Goal: Complete application form: Complete application form

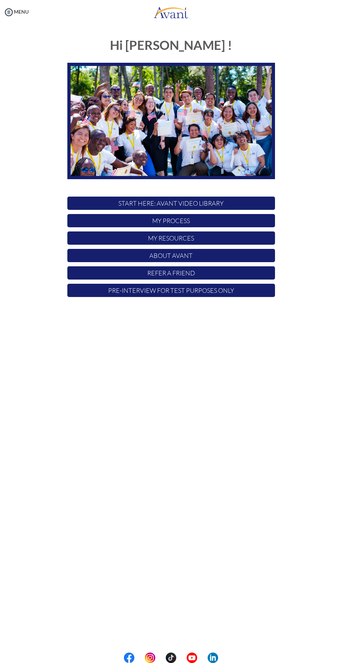
click at [199, 236] on p "My Resources" at bounding box center [170, 238] width 207 height 13
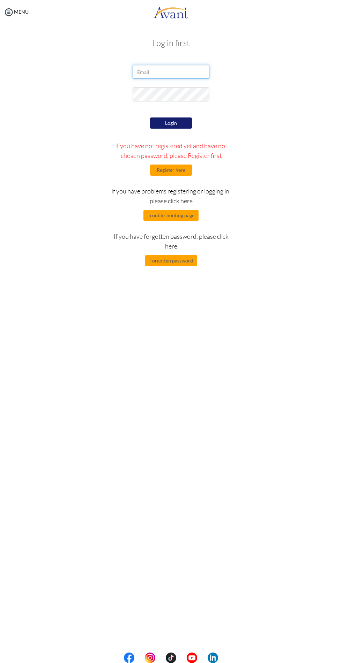
click at [175, 69] on input "email" at bounding box center [170, 72] width 77 height 14
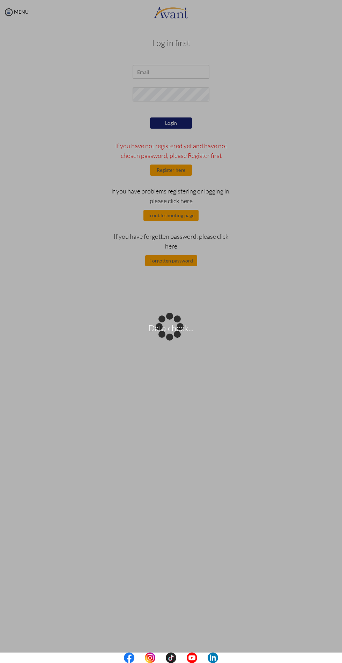
click at [176, 327] on div "Data check..." at bounding box center [171, 332] width 10 height 10
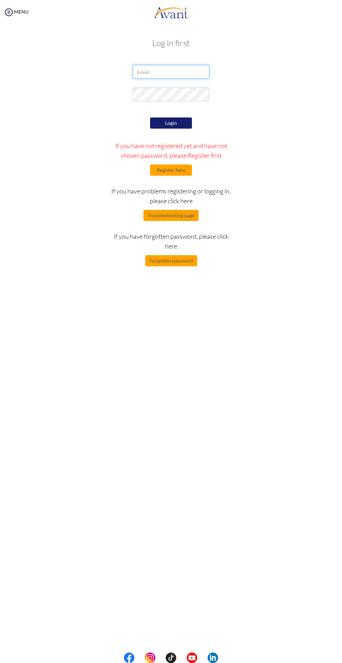
click at [191, 72] on input "email" at bounding box center [170, 72] width 77 height 14
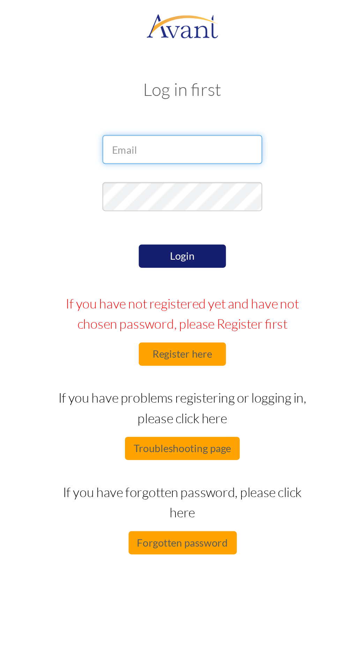
type input "ML"
type input "lindaappom@gmail.com"
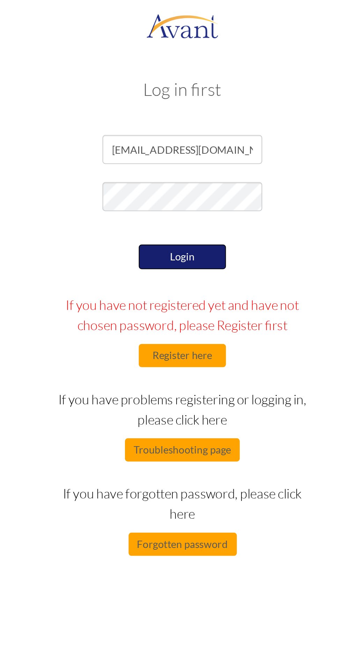
click at [175, 126] on button "Login" at bounding box center [171, 124] width 42 height 12
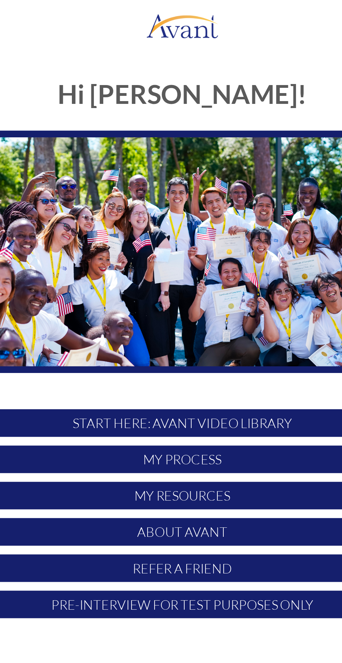
click at [168, 219] on p "My Process" at bounding box center [170, 220] width 207 height 13
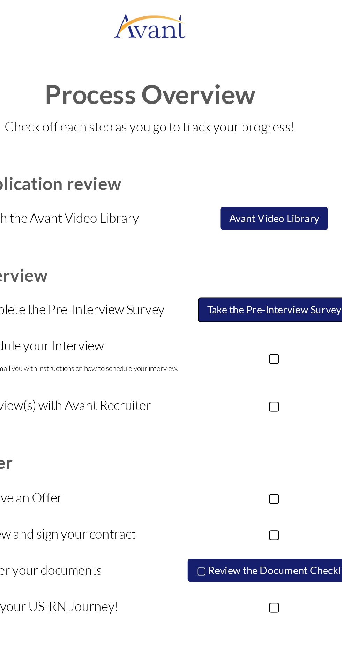
click at [228, 149] on button "Take the Pre-Interview Survey" at bounding box center [230, 149] width 73 height 12
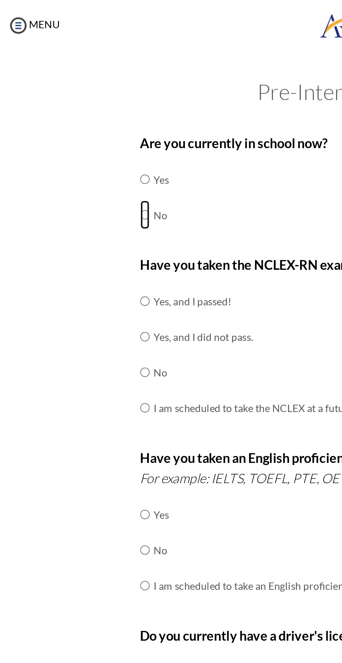
click at [70, 108] on input "radio" at bounding box center [69, 103] width 5 height 14
radio input "true"
click at [71, 176] on input "radio" at bounding box center [69, 179] width 5 height 14
radio input "true"
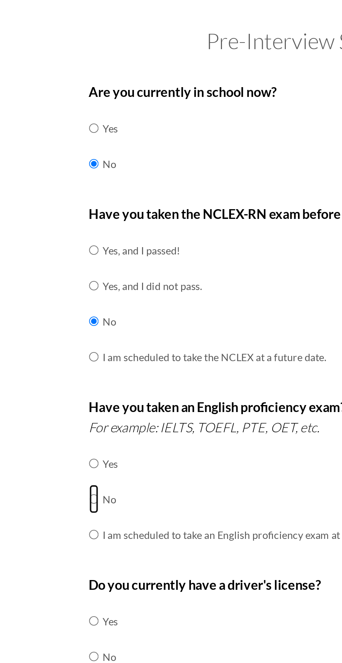
click at [71, 260] on input "radio" at bounding box center [69, 264] width 5 height 14
radio input "true"
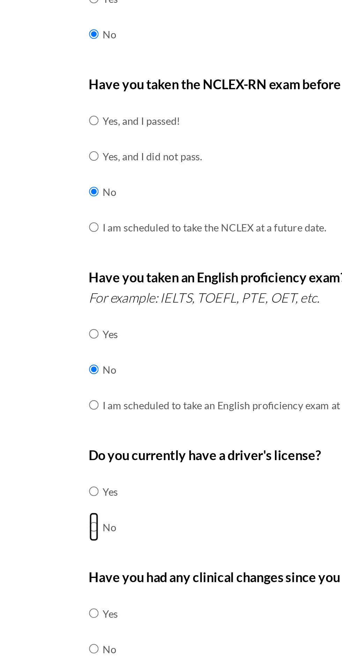
click at [72, 335] on input "radio" at bounding box center [69, 340] width 5 height 14
radio input "true"
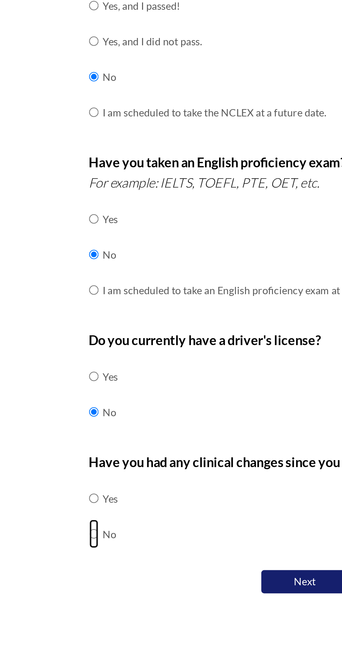
click at [71, 394] on input "radio" at bounding box center [69, 399] width 5 height 14
radio input "true"
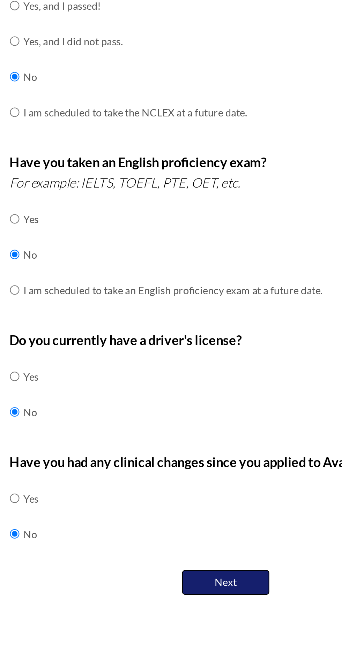
click at [173, 420] on button "Next" at bounding box center [171, 422] width 42 height 12
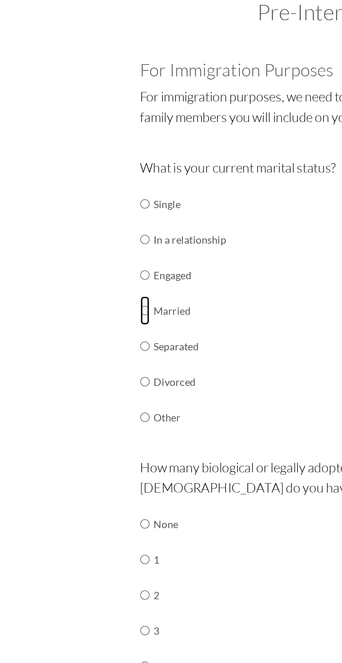
click at [71, 189] on input "radio" at bounding box center [69, 188] width 5 height 14
radio input "true"
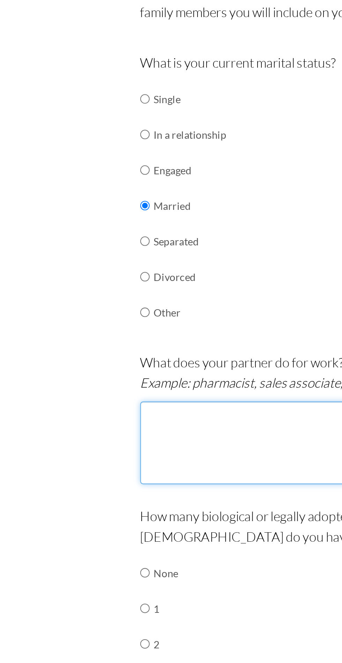
click at [93, 297] on textarea at bounding box center [170, 302] width 207 height 40
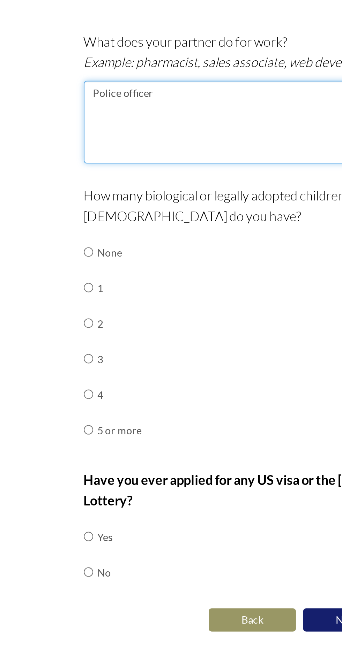
type textarea "Police officer"
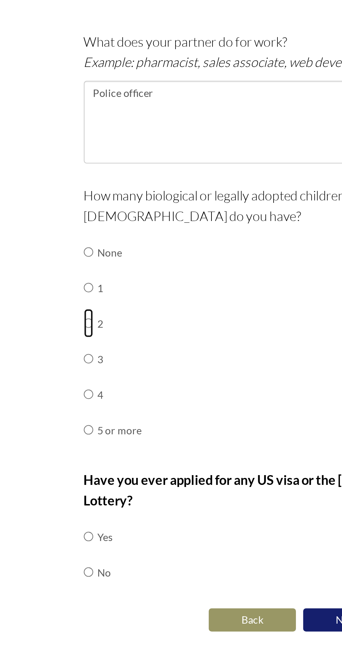
click at [72, 399] on input "radio" at bounding box center [69, 398] width 5 height 14
radio input "true"
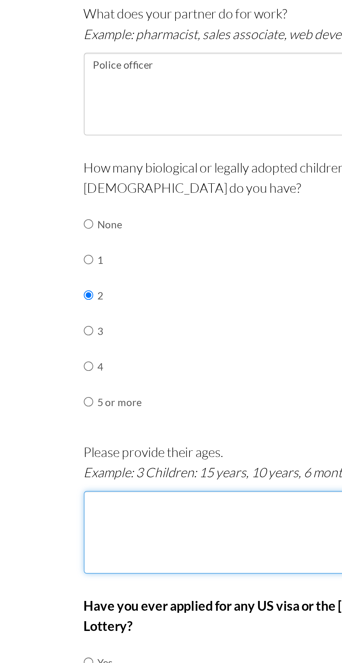
click at [98, 497] on textarea at bounding box center [170, 512] width 207 height 40
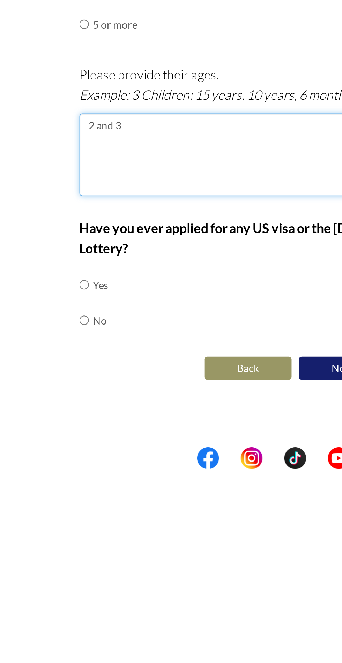
type textarea "2 and 3"
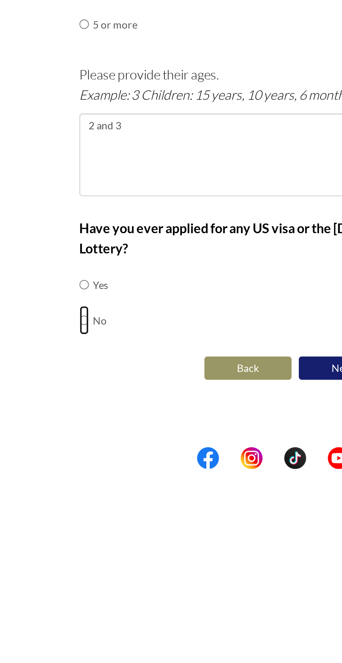
click at [72, 585] on input "radio" at bounding box center [69, 592] width 5 height 14
radio input "true"
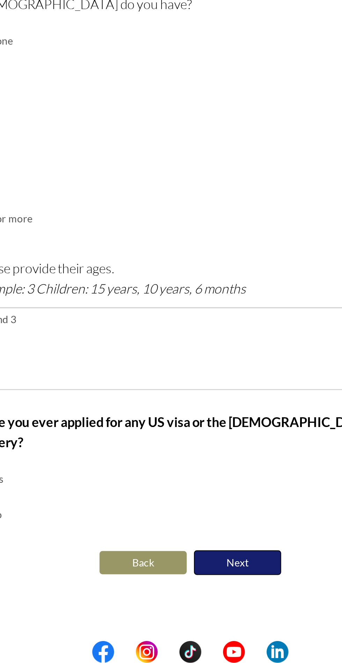
click at [194, 609] on button "Next" at bounding box center [194, 615] width 42 height 12
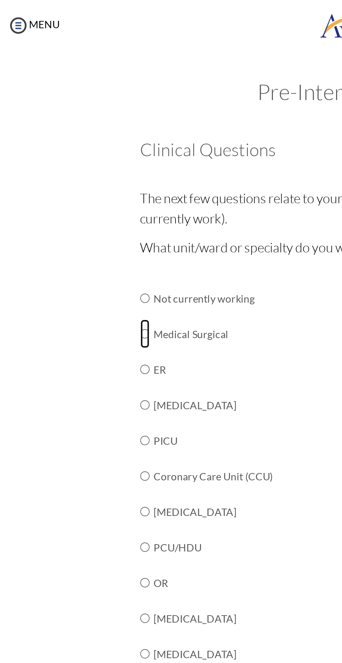
click at [70, 157] on input "radio" at bounding box center [69, 160] width 5 height 14
radio input "true"
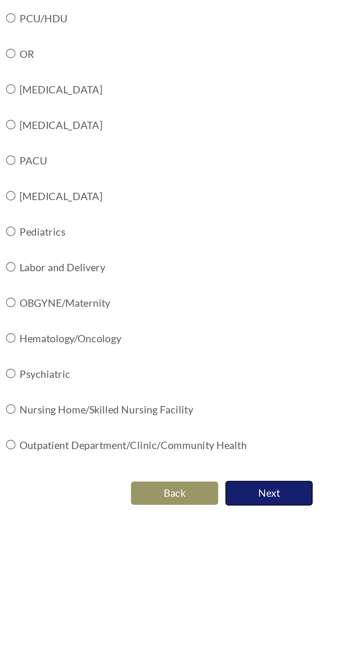
click at [198, 488] on button "Next" at bounding box center [194, 491] width 42 height 12
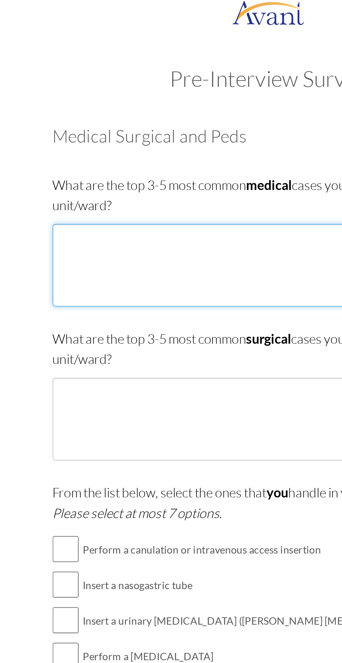
click at [127, 130] on textarea at bounding box center [170, 134] width 207 height 40
click at [153, 134] on textarea "Renal failure, Diabetes," at bounding box center [170, 134] width 207 height 40
click at [160, 123] on textarea "Renal failure, Diabetes," at bounding box center [170, 134] width 207 height 40
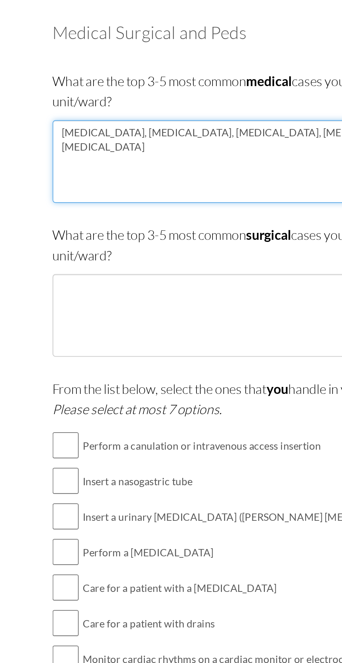
type textarea "Renal failure, Diabetes, Hypertension, Gastritis, Peptic ulcer disease"
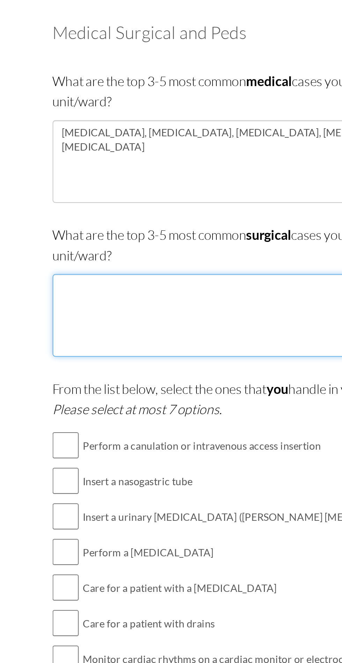
click at [155, 207] on textarea at bounding box center [170, 208] width 207 height 40
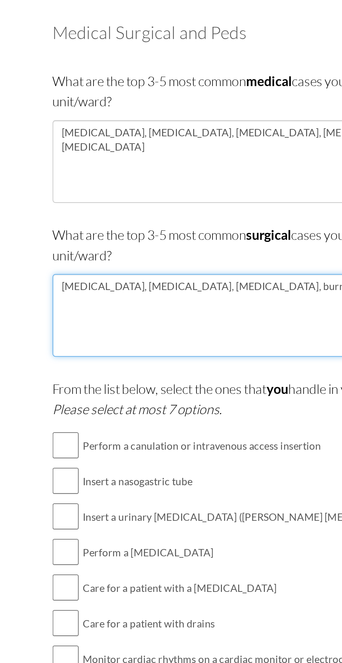
click at [176, 196] on textarea "Fractures, hernia repair, appendicitis, burns" at bounding box center [170, 208] width 207 height 40
click at [182, 196] on textarea "Fractures, hernia repair, appendicitis, burns ," at bounding box center [170, 208] width 207 height 40
click at [178, 195] on textarea "Fractures, hernia repair, appendicitis, burns ," at bounding box center [170, 208] width 207 height 40
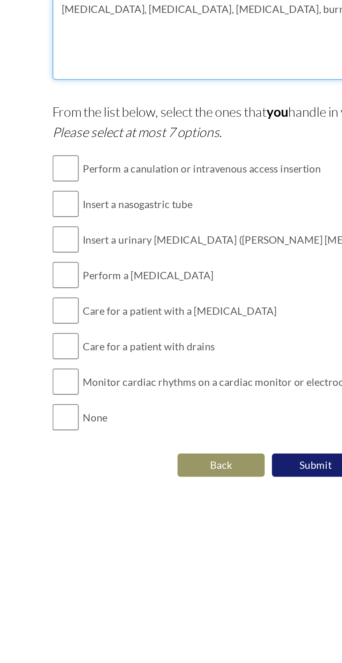
type textarea "Fractures, hernia repair, appendicitis, burns , prostatitis"
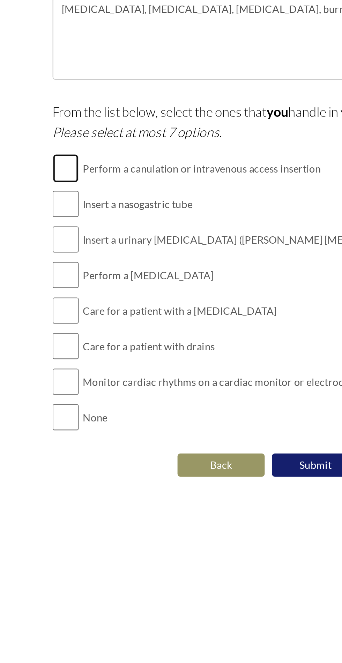
click at [72, 268] on input "checkbox" at bounding box center [73, 270] width 13 height 14
checkbox input "true"
click at [74, 307] on input "checkbox" at bounding box center [73, 304] width 13 height 14
checkbox input "true"
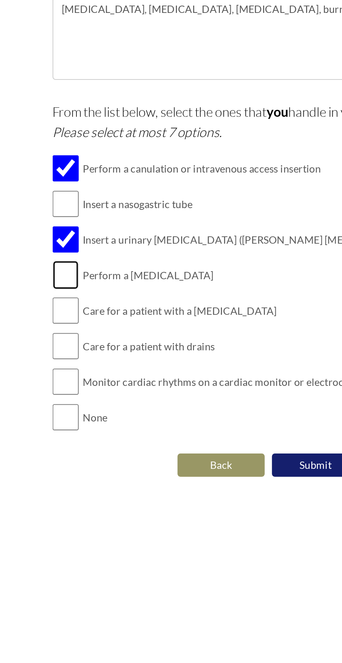
click at [75, 321] on input "checkbox" at bounding box center [73, 322] width 13 height 14
checkbox input "true"
click at [77, 371] on input "checkbox" at bounding box center [73, 373] width 13 height 14
checkbox input "true"
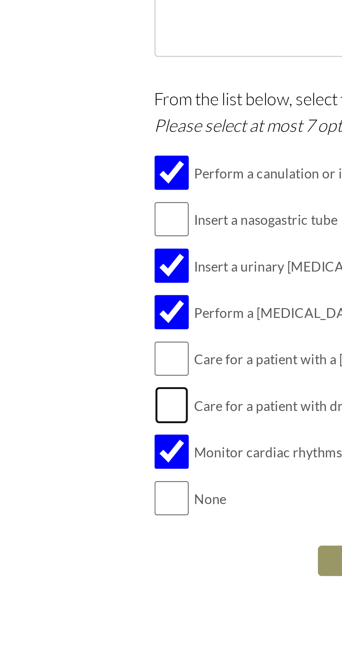
click at [74, 354] on input "checkbox" at bounding box center [73, 356] width 13 height 14
checkbox input "true"
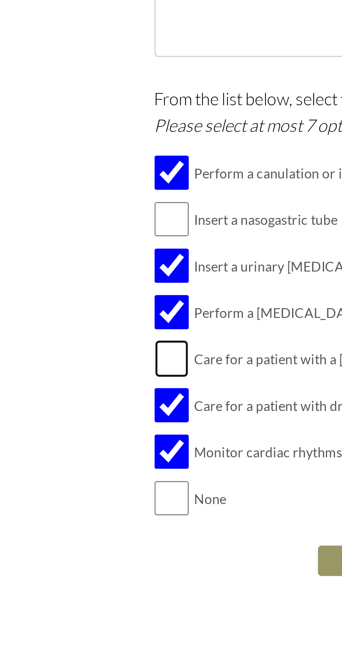
click at [76, 335] on input "checkbox" at bounding box center [73, 339] width 13 height 14
checkbox input "true"
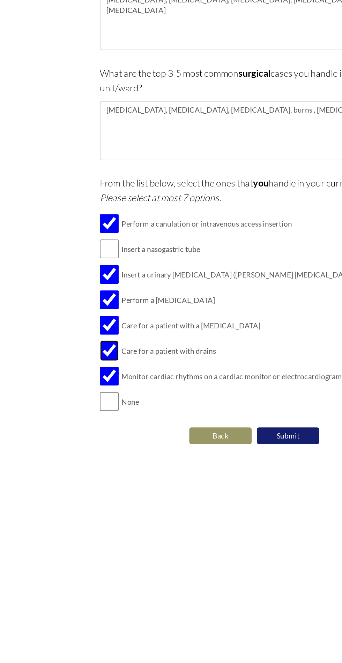
click at [77, 354] on input "checkbox" at bounding box center [73, 356] width 13 height 14
checkbox input "false"
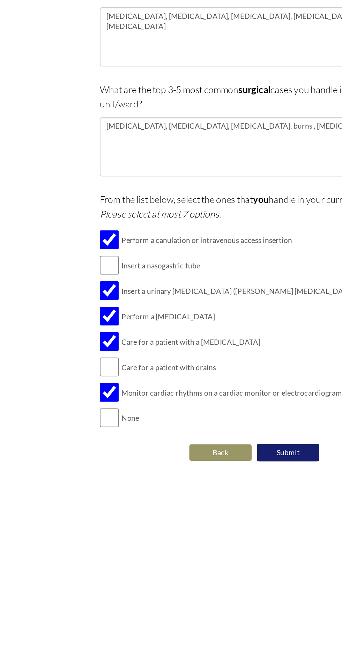
click at [194, 412] on button "Submit" at bounding box center [194, 413] width 42 height 12
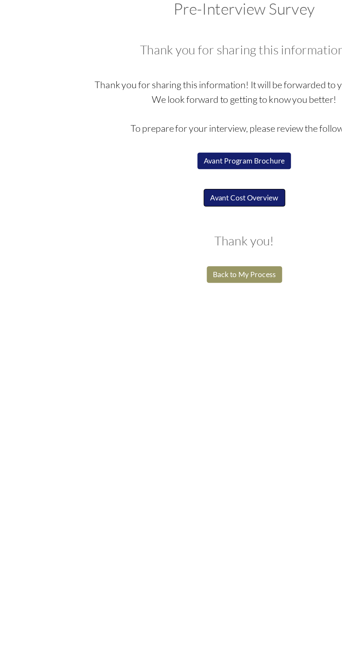
click at [180, 171] on button "Avant Cost Overview" at bounding box center [171, 171] width 55 height 12
